Goal: Transaction & Acquisition: Purchase product/service

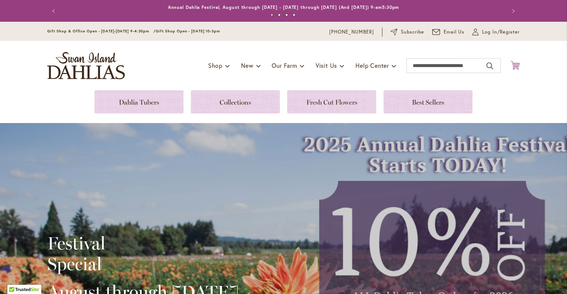
click at [514, 68] on icon at bounding box center [514, 65] width 9 height 9
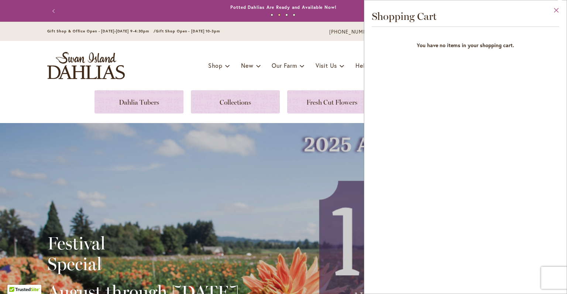
click at [554, 11] on button "Close" at bounding box center [556, 11] width 20 height 23
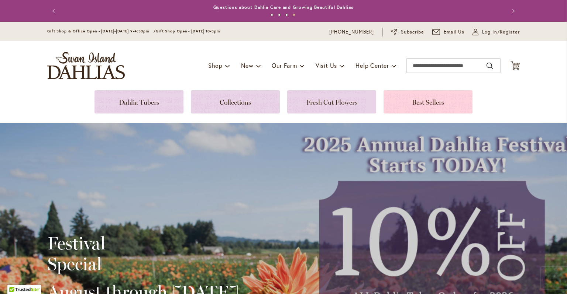
click at [430, 104] on link at bounding box center [427, 101] width 89 height 23
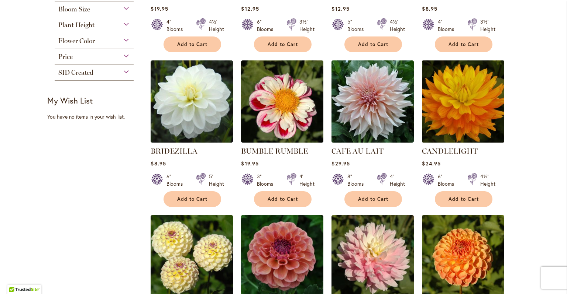
scroll to position [264, 0]
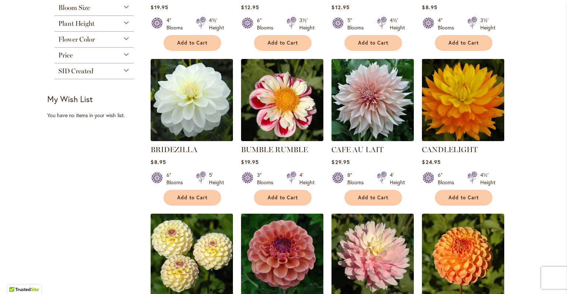
click at [470, 101] on img at bounding box center [463, 100] width 86 height 86
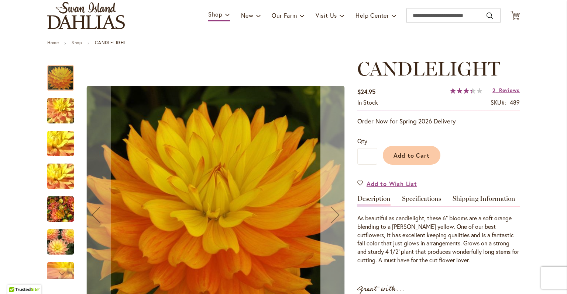
scroll to position [51, 0]
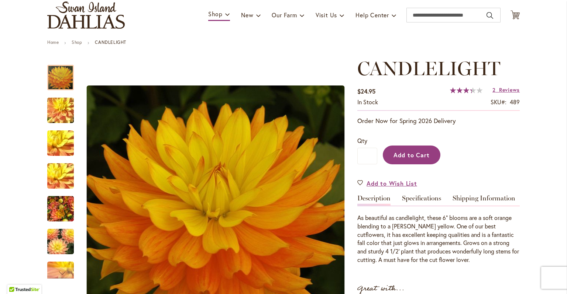
click at [424, 148] on button "Add to Cart" at bounding box center [412, 155] width 58 height 19
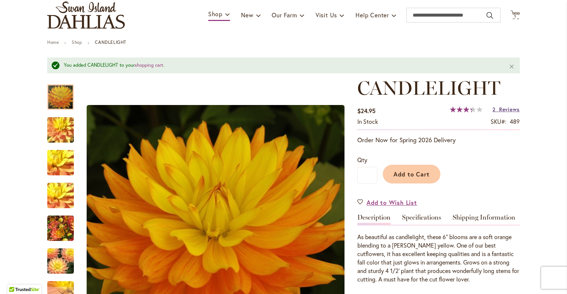
click at [506, 110] on span "Reviews" at bounding box center [509, 109] width 21 height 7
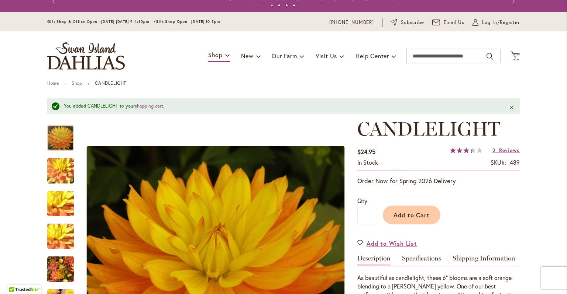
scroll to position [10, 0]
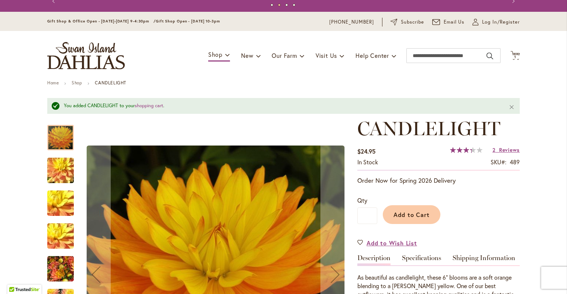
click at [68, 265] on img "CANDLELIGHT" at bounding box center [60, 268] width 27 height 35
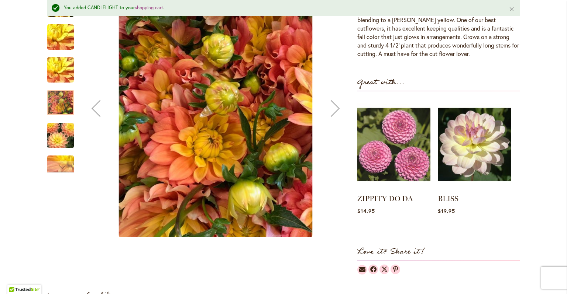
scroll to position [283, 0]
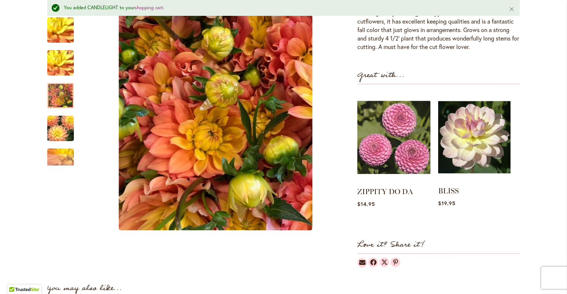
click at [498, 141] on img at bounding box center [474, 137] width 72 height 90
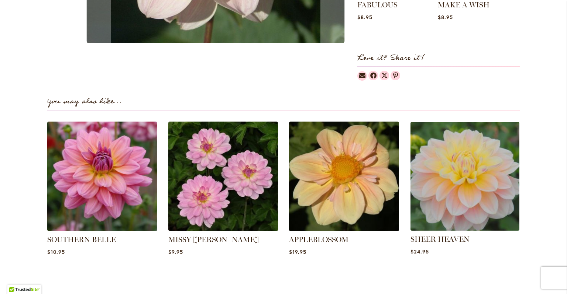
scroll to position [435, 0]
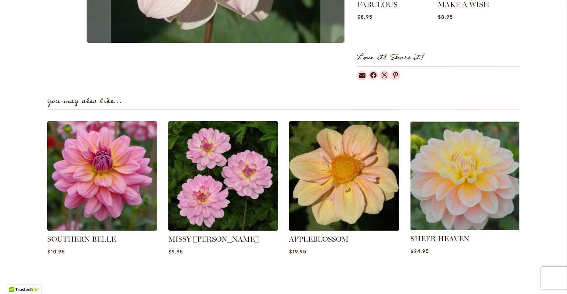
click at [473, 197] on img at bounding box center [464, 176] width 114 height 114
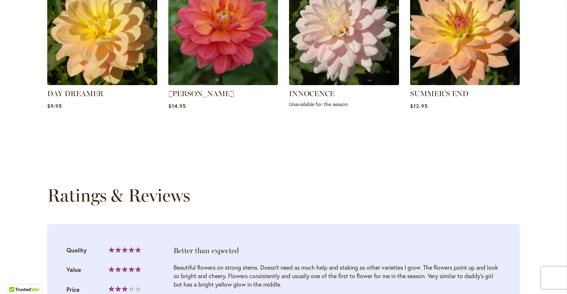
scroll to position [628, 0]
